Goal: Task Accomplishment & Management: Manage account settings

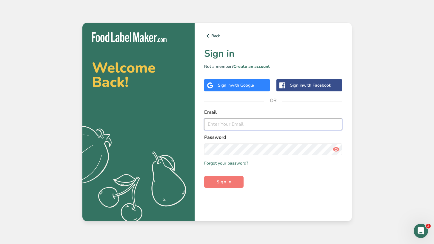
click at [225, 128] on input "email" at bounding box center [273, 124] width 138 height 12
type input "[EMAIL_ADDRESS][DOMAIN_NAME]"
click at [204, 176] on button "Sign in" at bounding box center [223, 182] width 39 height 12
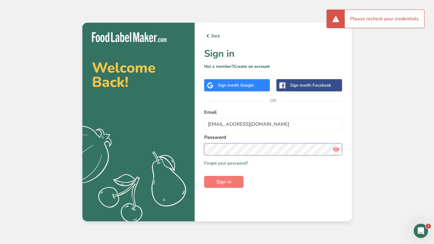
click at [204, 176] on button "Sign in" at bounding box center [223, 182] width 39 height 12
click at [199, 134] on div "Back Sign in Not a member? Create an account Sign in with Google Sign in with F…" at bounding box center [273, 122] width 157 height 199
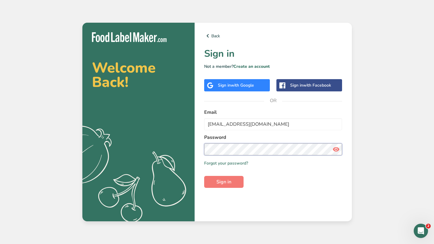
click at [204, 176] on button "Sign in" at bounding box center [223, 182] width 39 height 12
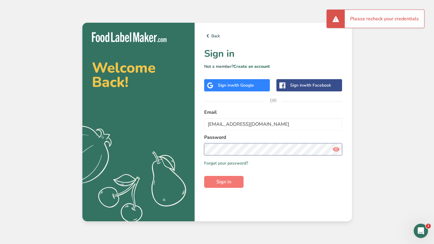
click at [185, 150] on section "Welcome Back! .a{fill:#f5f3ed;} Back Sign in Not a member? Create an account Si…" at bounding box center [217, 122] width 270 height 199
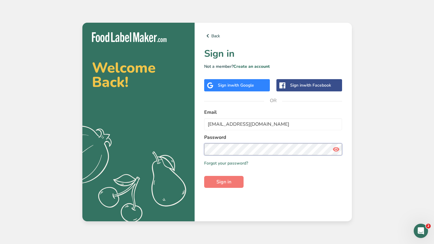
click at [204, 176] on button "Sign in" at bounding box center [223, 182] width 39 height 12
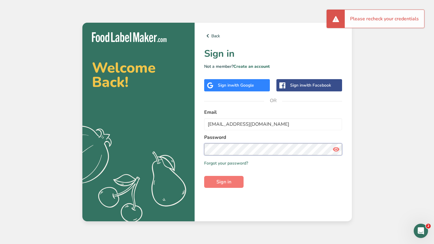
click at [190, 148] on section "Welcome Back! .a{fill:#f5f3ed;} Back Sign in Not a member? Create an account Si…" at bounding box center [217, 122] width 270 height 199
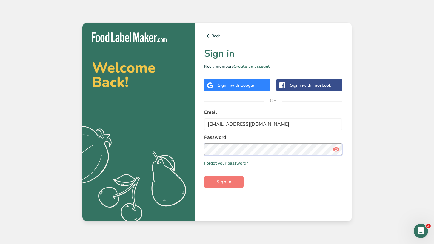
click at [204, 176] on button "Sign in" at bounding box center [223, 182] width 39 height 12
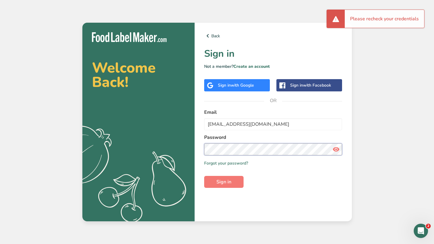
click at [170, 132] on section "Welcome Back! .a{fill:#f5f3ed;} Back Sign in Not a member? Create an account Si…" at bounding box center [217, 122] width 270 height 199
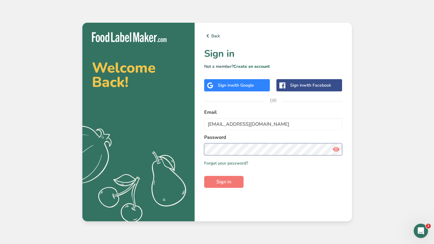
click at [204, 176] on button "Sign in" at bounding box center [223, 182] width 39 height 12
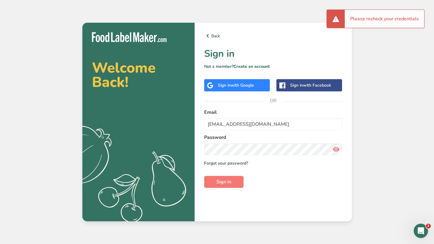
click at [222, 160] on link "Forgot your password?" at bounding box center [226, 163] width 44 height 6
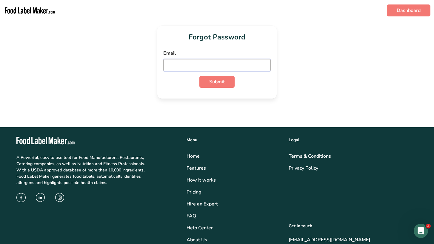
click at [199, 65] on input "email" at bounding box center [216, 65] width 107 height 12
type input "[EMAIL_ADDRESS][DOMAIN_NAME]"
click at [199, 76] on button "Submit" at bounding box center [216, 82] width 35 height 12
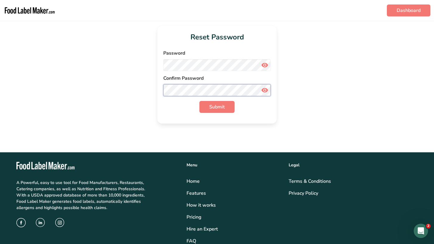
click at [199, 101] on button "Submit" at bounding box center [216, 107] width 35 height 12
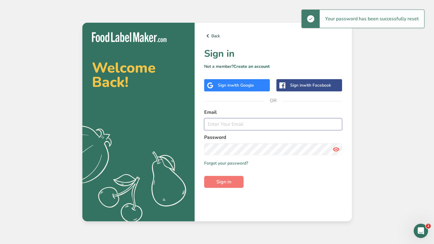
click at [227, 126] on input "email" at bounding box center [273, 124] width 138 height 12
type input "[EMAIL_ADDRESS][DOMAIN_NAME]"
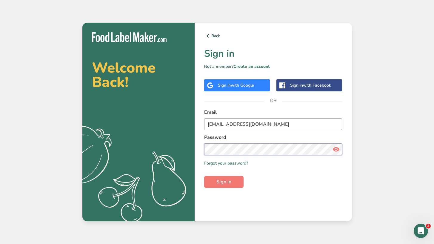
click at [204, 176] on button "Sign in" at bounding box center [223, 182] width 39 height 12
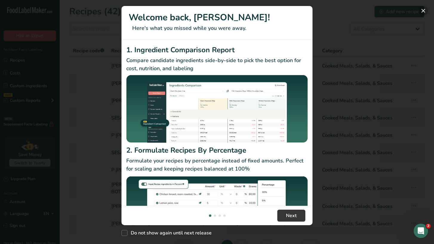
click at [424, 9] on button "New Features" at bounding box center [424, 11] width 10 height 10
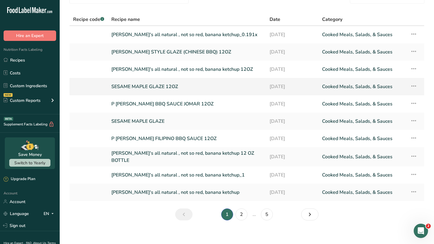
scroll to position [35, 0]
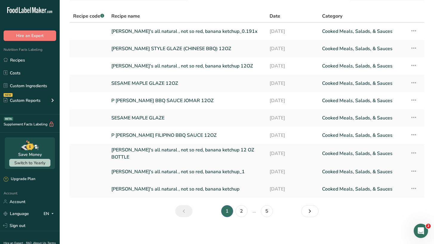
click at [174, 168] on link "[PERSON_NAME]'s all natural , not so red, banana ketchup_1" at bounding box center [186, 171] width 151 height 13
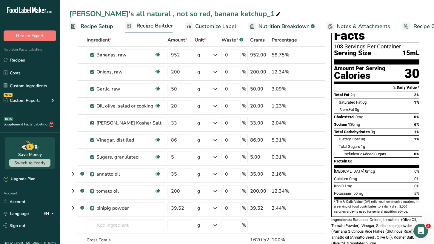
scroll to position [29, 0]
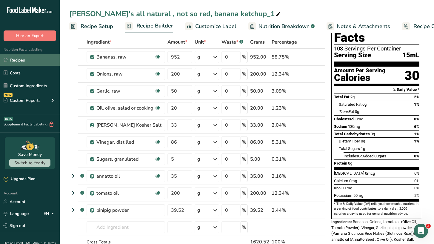
click at [23, 61] on link "Recipes" at bounding box center [30, 59] width 60 height 11
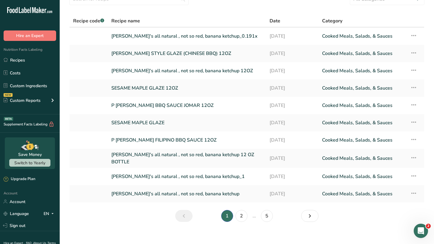
scroll to position [28, 0]
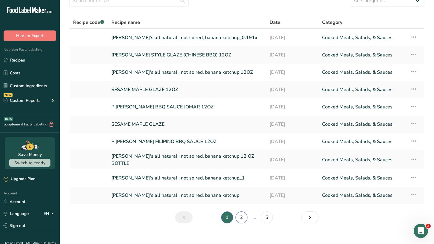
click at [239, 217] on link "2" at bounding box center [242, 217] width 12 height 12
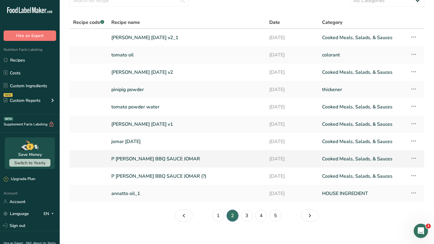
click at [140, 161] on link "P [PERSON_NAME] BBQ SAUCE JOMAR" at bounding box center [186, 159] width 151 height 13
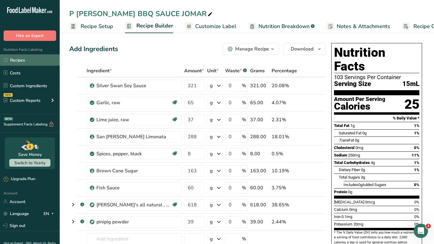
click at [27, 62] on link "Recipes" at bounding box center [30, 59] width 60 height 11
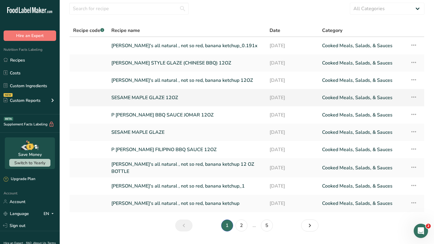
scroll to position [22, 0]
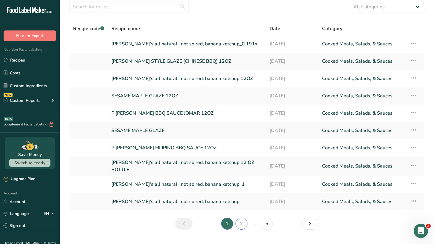
click at [242, 221] on link "2" at bounding box center [242, 224] width 12 height 12
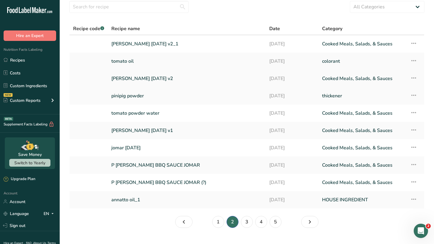
scroll to position [28, 0]
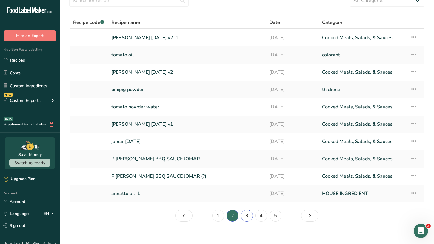
click at [246, 213] on link "3" at bounding box center [247, 216] width 12 height 12
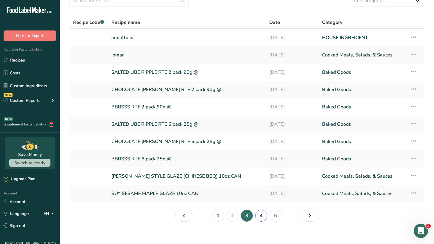
click at [259, 215] on link "4" at bounding box center [261, 216] width 12 height 12
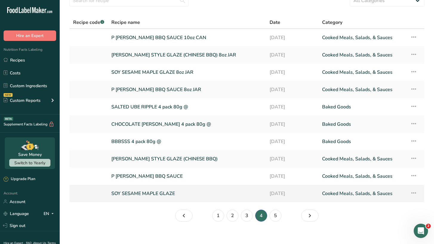
click at [242, 197] on link "SOY SESAME MAPLE GLAZE" at bounding box center [186, 193] width 151 height 13
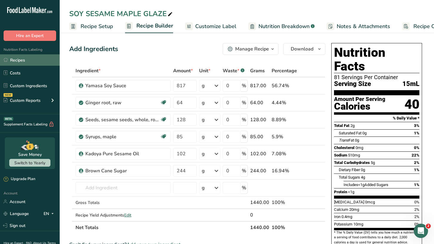
click at [22, 57] on link "Recipes" at bounding box center [30, 59] width 60 height 11
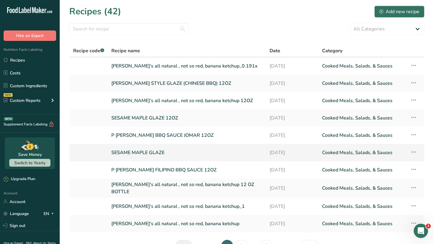
click at [141, 149] on link "SESAME MAPLE GLAZE" at bounding box center [186, 152] width 151 height 13
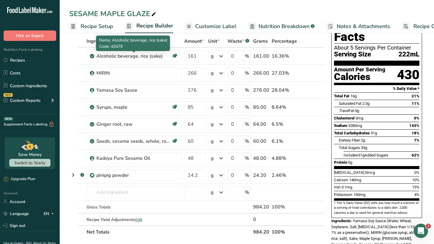
scroll to position [31, 0]
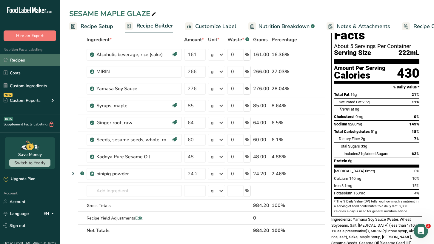
click at [21, 62] on link "Recipes" at bounding box center [30, 59] width 60 height 11
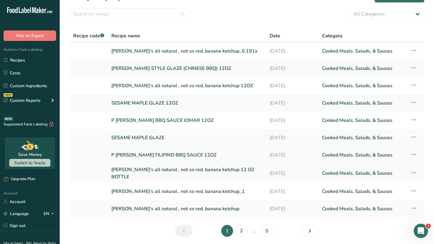
scroll to position [18, 0]
